Goal: Information Seeking & Learning: Check status

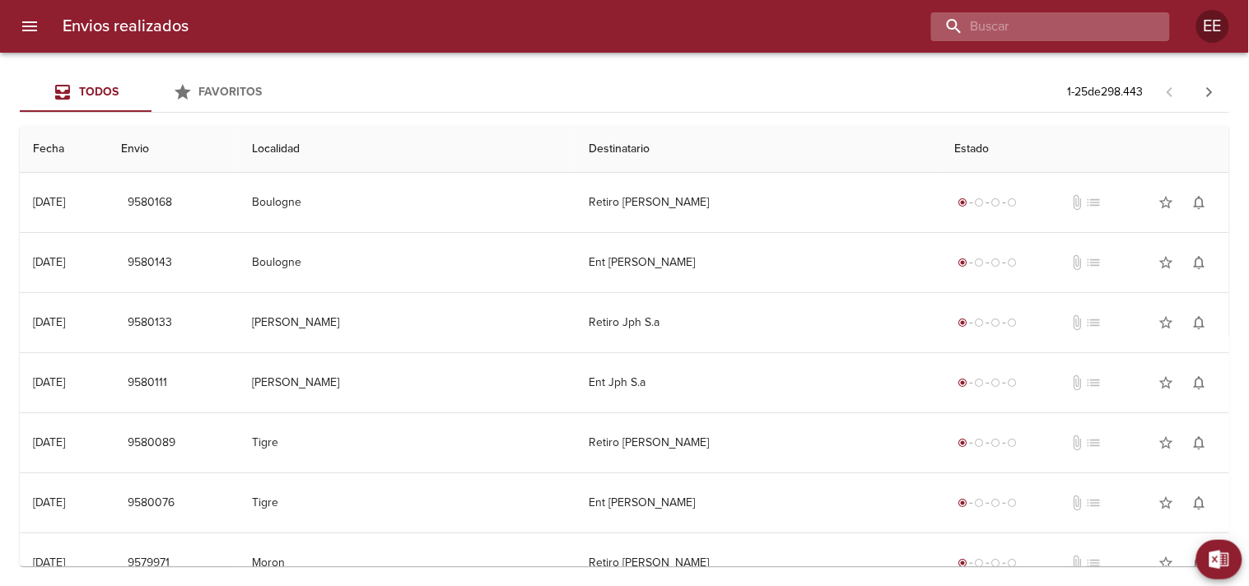
click at [1108, 35] on input "buscar" at bounding box center [1036, 26] width 211 height 29
paste input "[PERSON_NAME]"
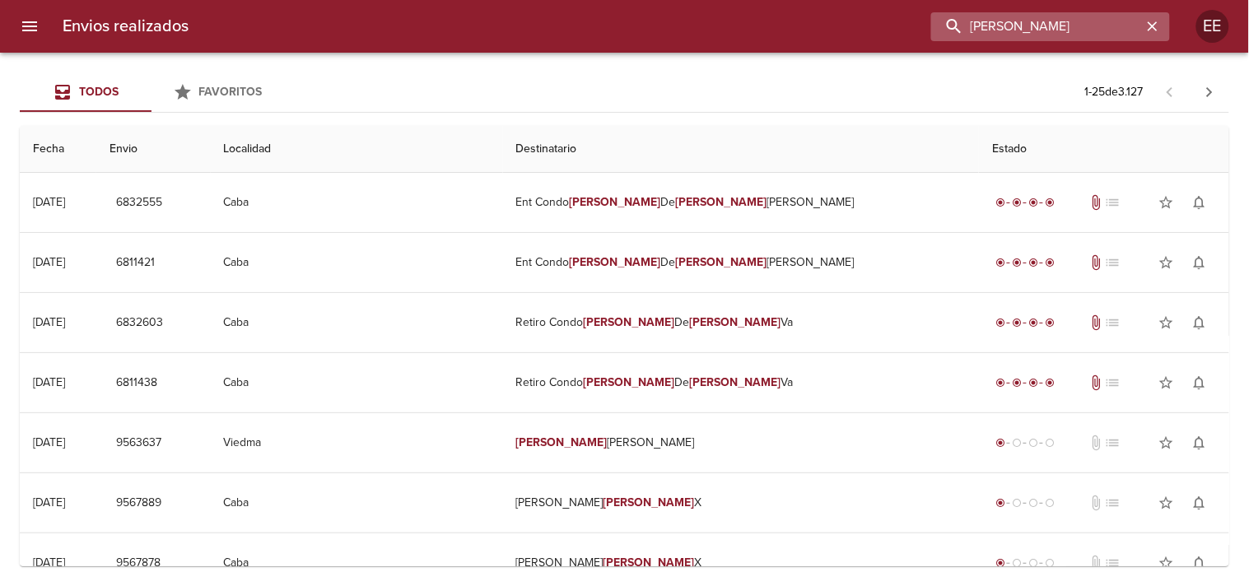
click at [1011, 31] on input "[PERSON_NAME]" at bounding box center [1036, 26] width 211 height 29
type input "[PERSON_NAME]"
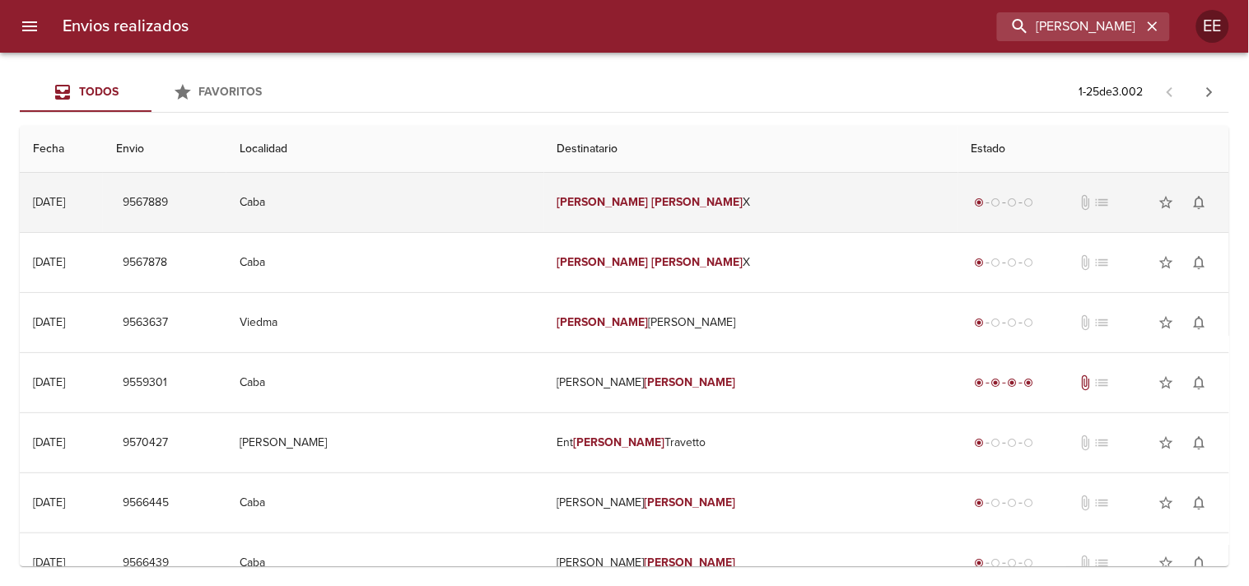
click at [621, 220] on td "[PERSON_NAME]" at bounding box center [751, 202] width 414 height 59
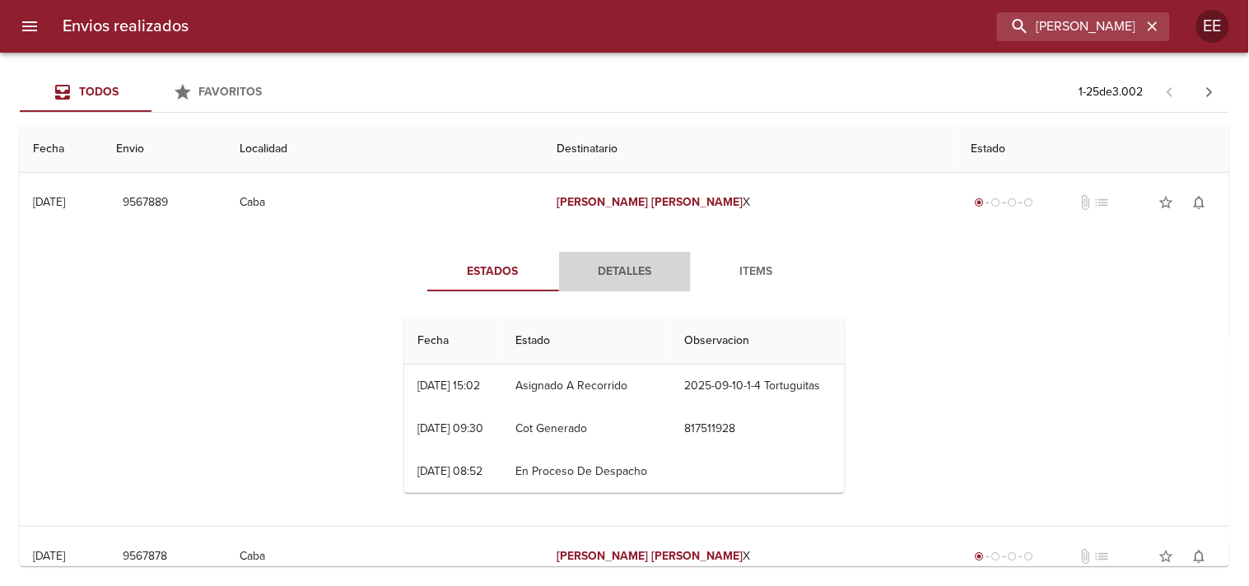
click at [635, 264] on span "Detalles" at bounding box center [625, 272] width 112 height 21
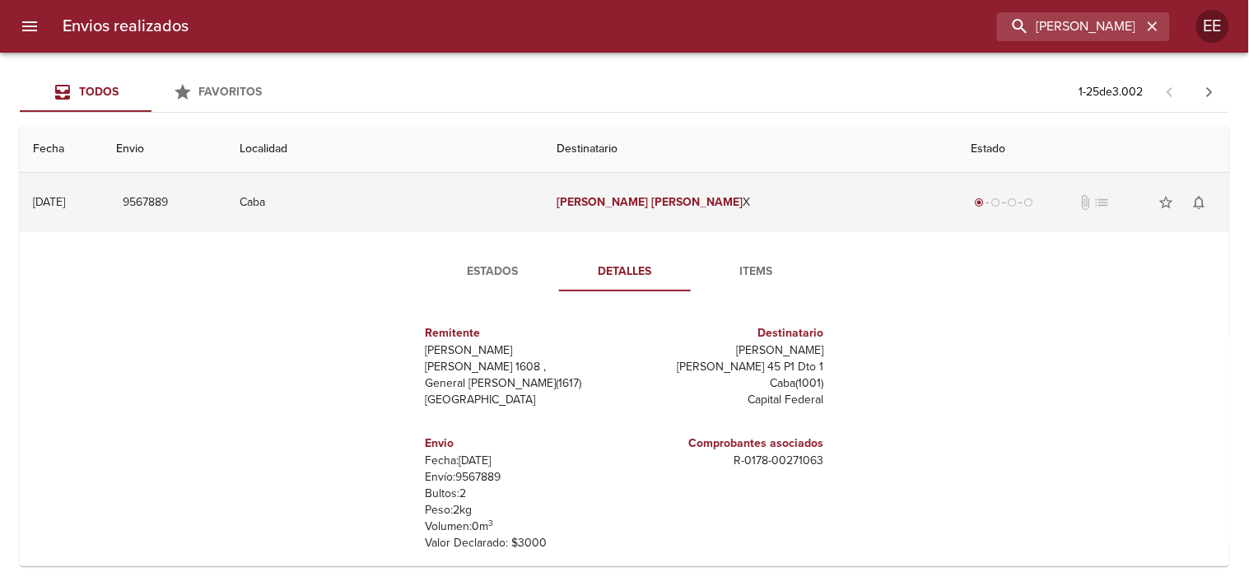
click at [651, 208] on em "[PERSON_NAME]" at bounding box center [696, 202] width 91 height 14
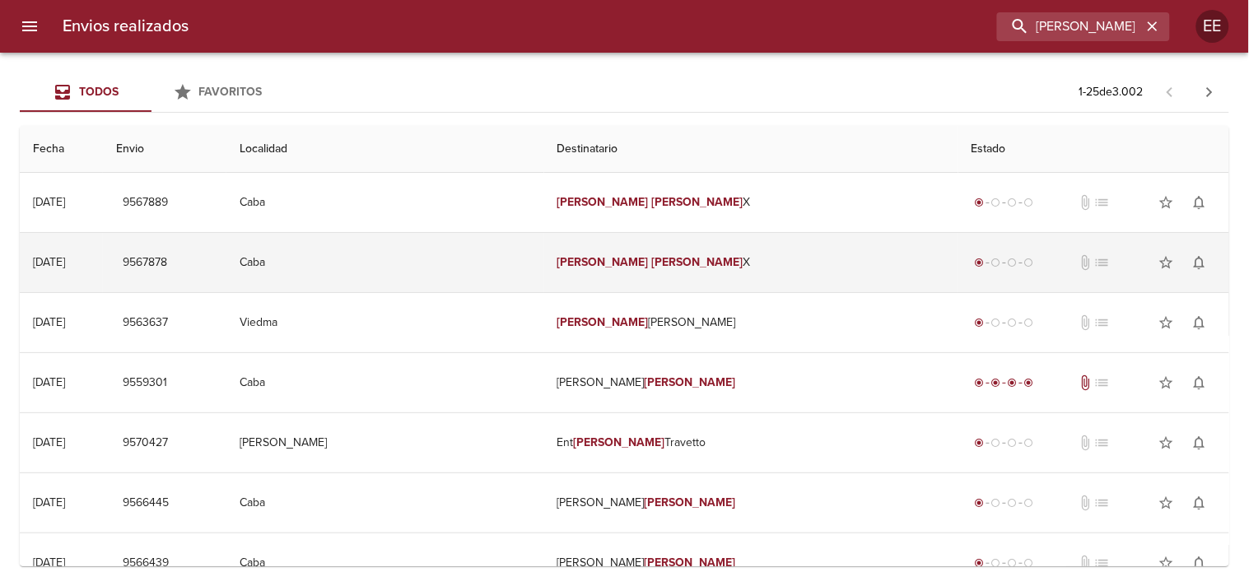
click at [626, 277] on td "[PERSON_NAME]" at bounding box center [751, 262] width 414 height 59
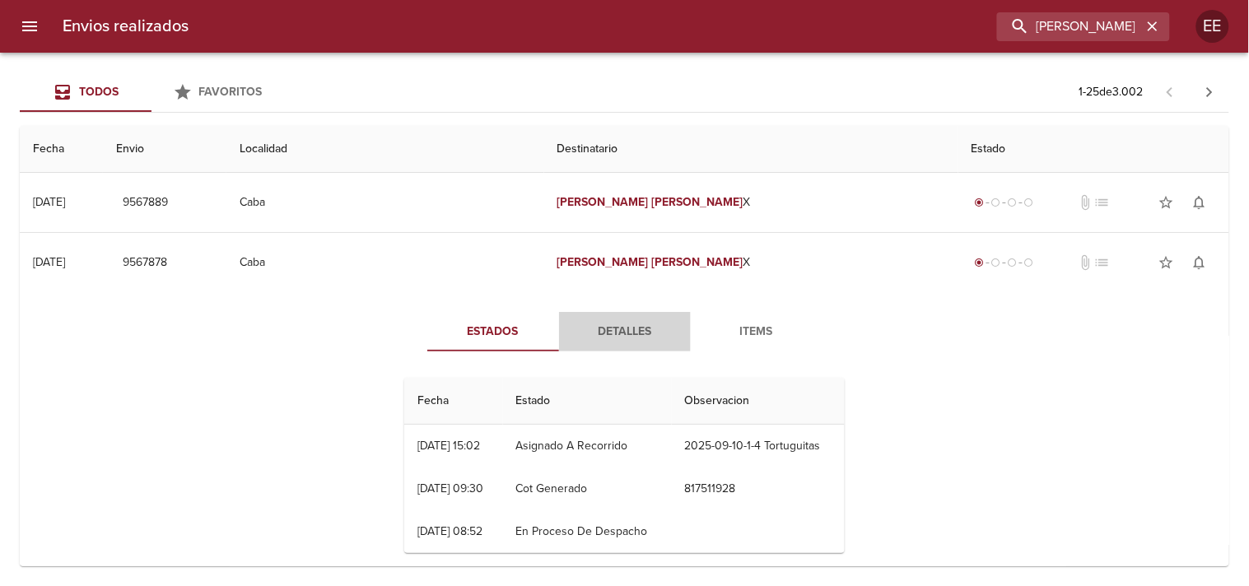
click at [615, 339] on span "Detalles" at bounding box center [625, 332] width 112 height 21
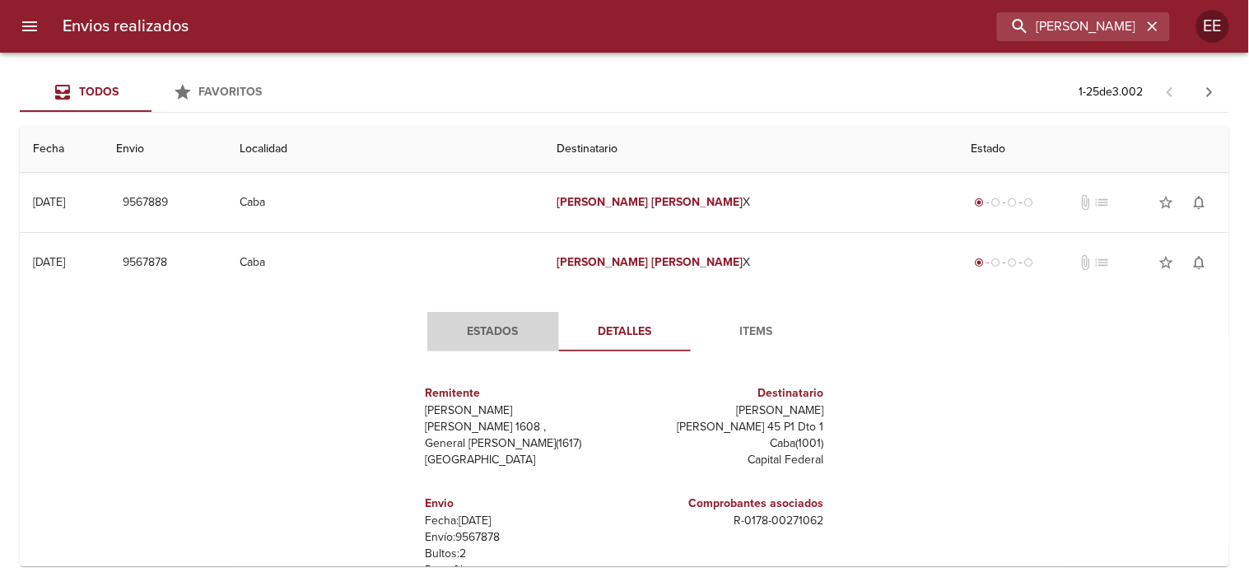
click at [496, 325] on span "Estados" at bounding box center [493, 332] width 112 height 21
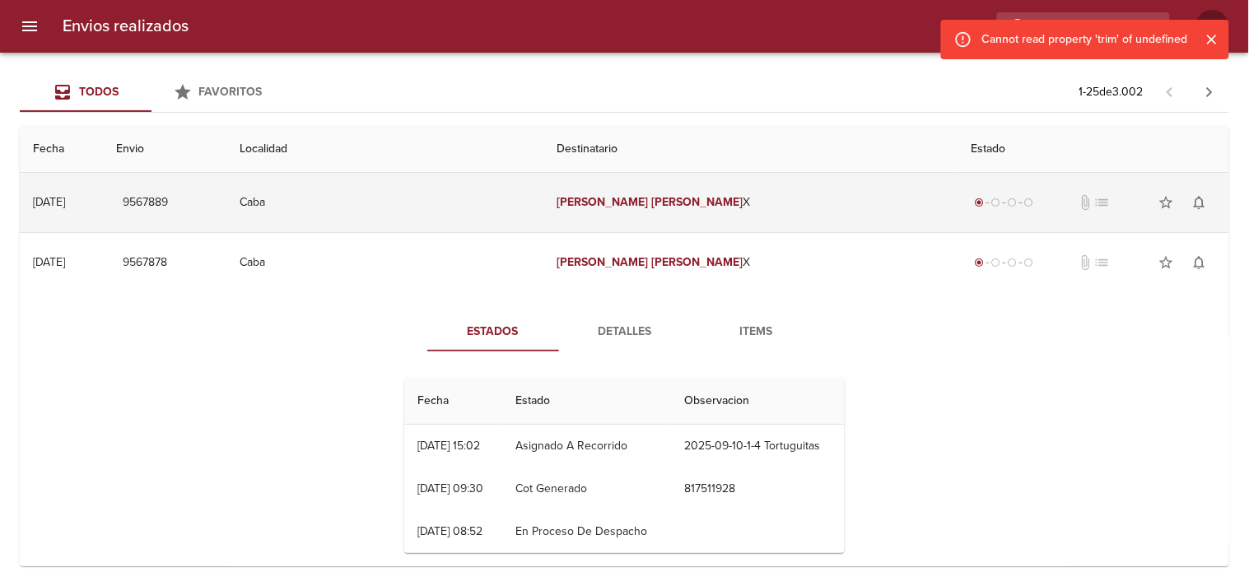
click at [651, 209] on em "[PERSON_NAME]" at bounding box center [696, 202] width 91 height 14
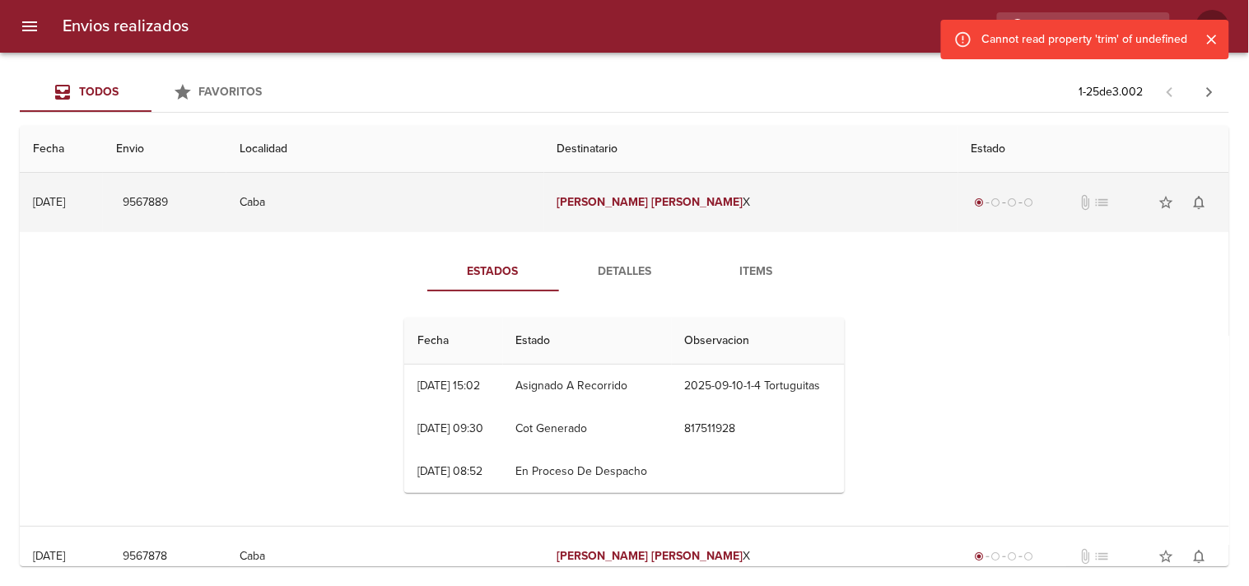
click at [651, 209] on em "[PERSON_NAME]" at bounding box center [696, 202] width 91 height 14
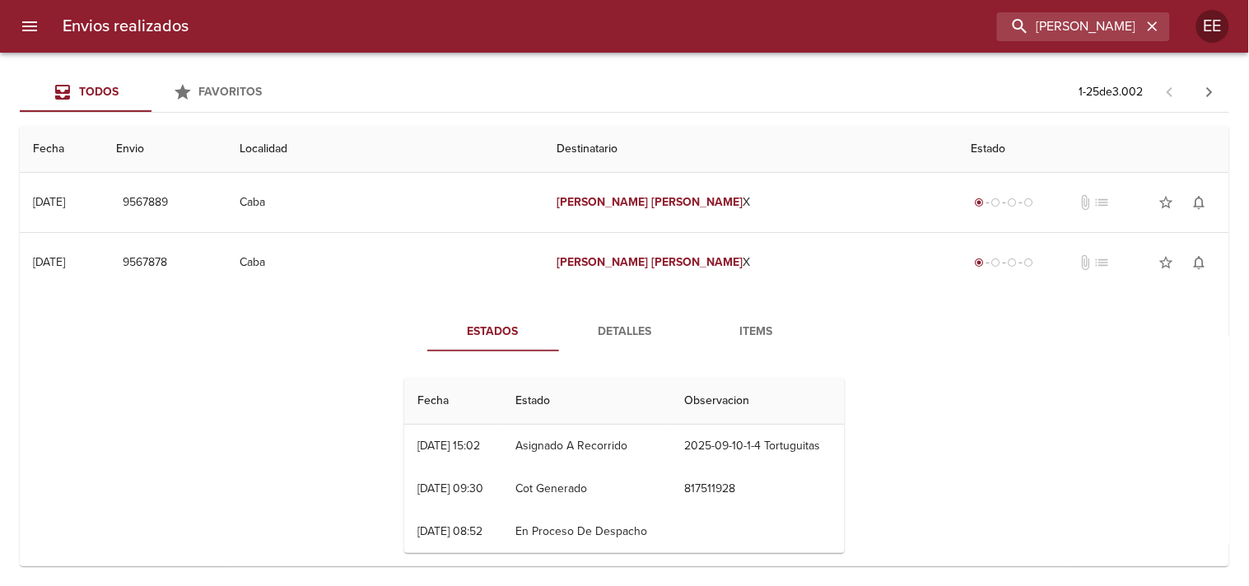
click at [615, 324] on span "Detalles" at bounding box center [625, 332] width 112 height 21
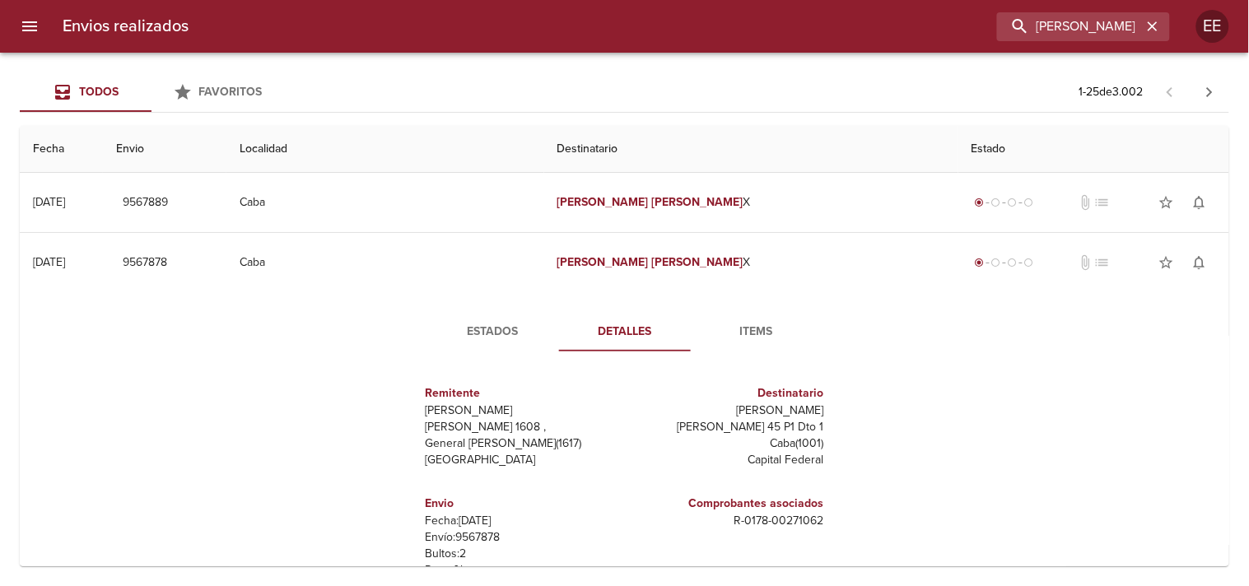
scroll to position [91, 0]
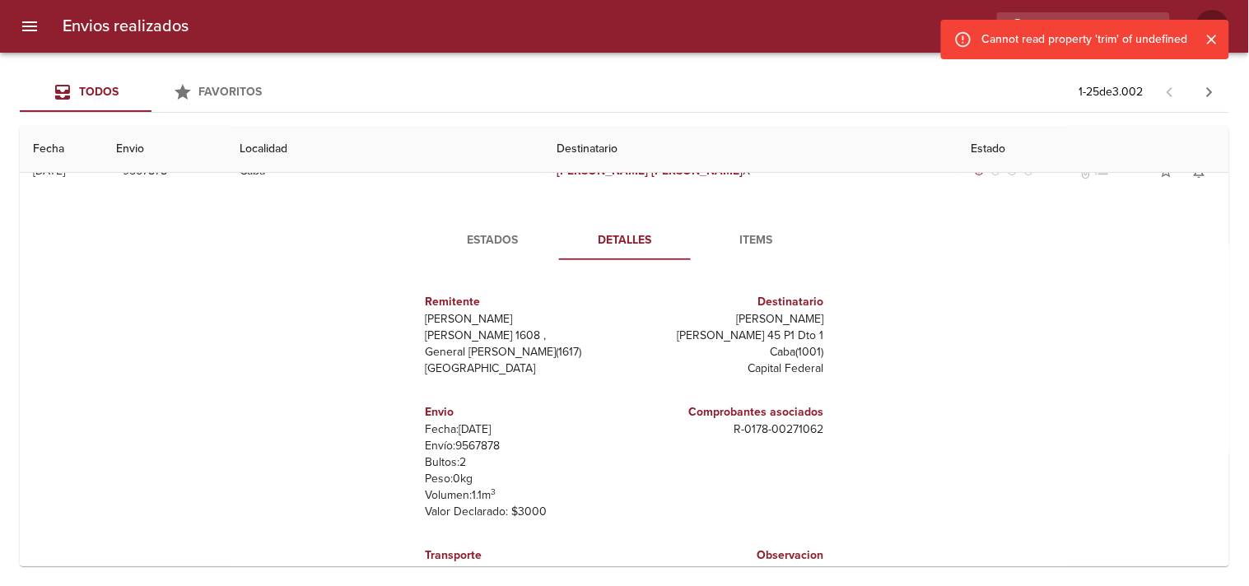
click at [473, 448] on p "Envío: 9567878" at bounding box center [522, 446] width 193 height 16
copy p "9567878"
